Goal: Task Accomplishment & Management: Complete application form

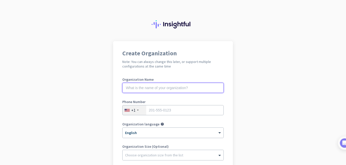
click at [182, 90] on input "text" at bounding box center [172, 88] width 101 height 10
type input "Mercor"
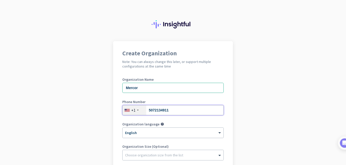
type input "5072134911"
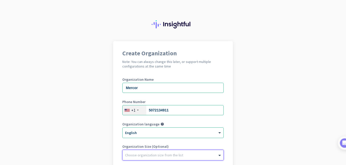
scroll to position [94, 0]
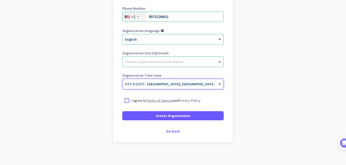
click at [159, 99] on link "Terms of Service" at bounding box center [159, 101] width 26 height 5
click at [128, 102] on div at bounding box center [126, 100] width 9 height 9
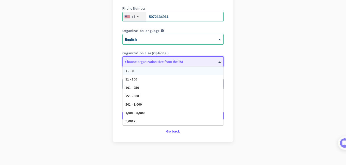
click at [153, 64] on div "Choose organization size from the list" at bounding box center [154, 62] width 58 height 5
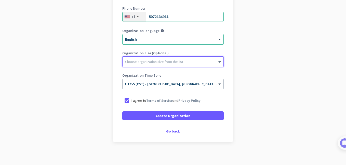
click at [153, 64] on div "Choose organization size from the list" at bounding box center [154, 62] width 58 height 5
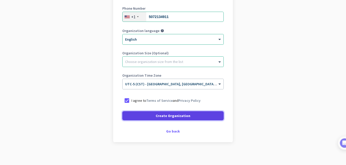
click at [170, 119] on span at bounding box center [172, 116] width 101 height 12
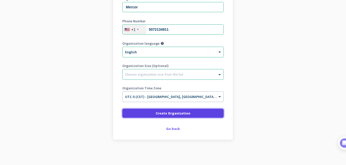
scroll to position [81, 0]
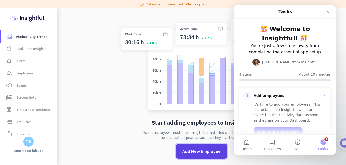
click at [211, 146] on span at bounding box center [201, 152] width 51 height 12
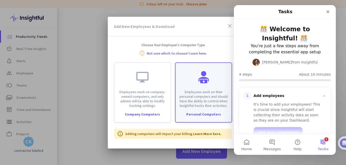
click at [202, 87] on div "Employees work on their personal computers and should have the ability to contr…" at bounding box center [203, 85] width 56 height 45
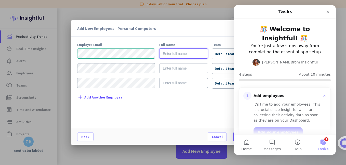
click at [178, 54] on input "text" at bounding box center [183, 54] width 49 height 10
type input "[PERSON_NAME]"
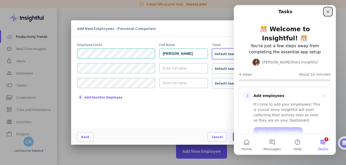
click at [327, 12] on icon "Close" at bounding box center [328, 12] width 4 height 4
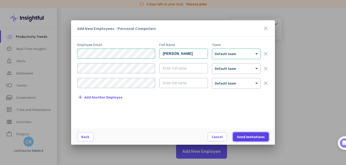
click at [264, 137] on span "Send Invitations" at bounding box center [251, 137] width 28 height 5
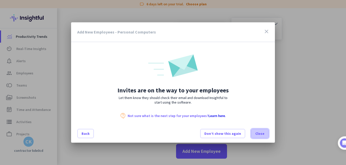
click at [263, 135] on span "Close" at bounding box center [259, 133] width 9 height 5
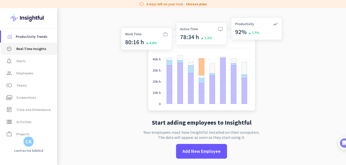
click at [25, 47] on span "Real-Time Insights" at bounding box center [31, 49] width 30 height 6
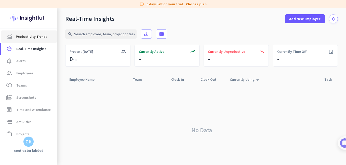
click at [32, 40] on link "Productivity Trends" at bounding box center [29, 37] width 56 height 12
